Goal: Task Accomplishment & Management: Manage account settings

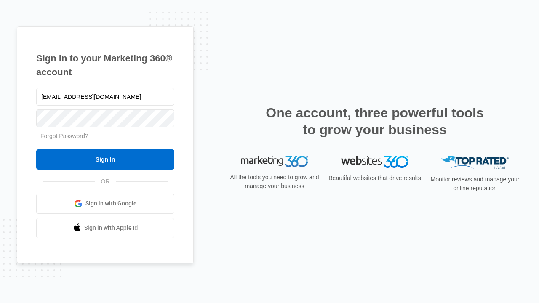
type input "[EMAIL_ADDRESS][DOMAIN_NAME]"
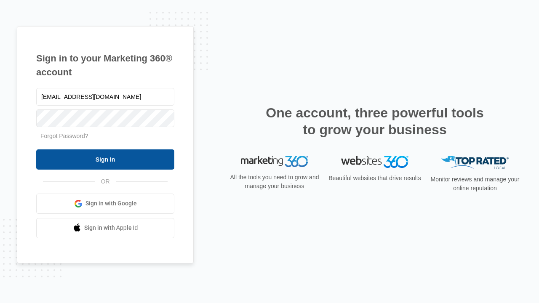
click at [105, 159] on input "Sign In" at bounding box center [105, 160] width 138 height 20
